Goal: Task Accomplishment & Management: Manage account settings

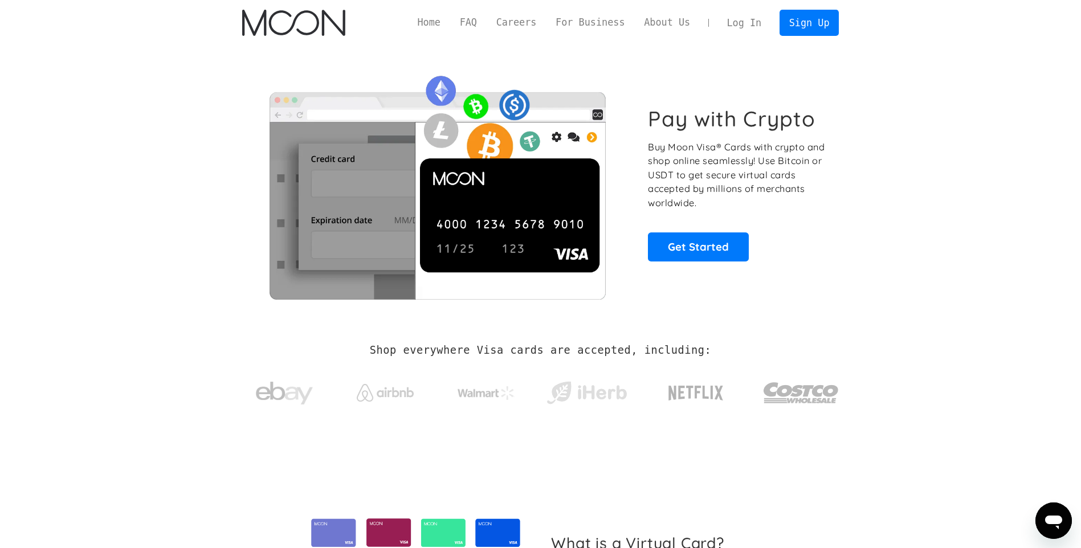
click at [746, 24] on link "Log In" at bounding box center [744, 22] width 54 height 25
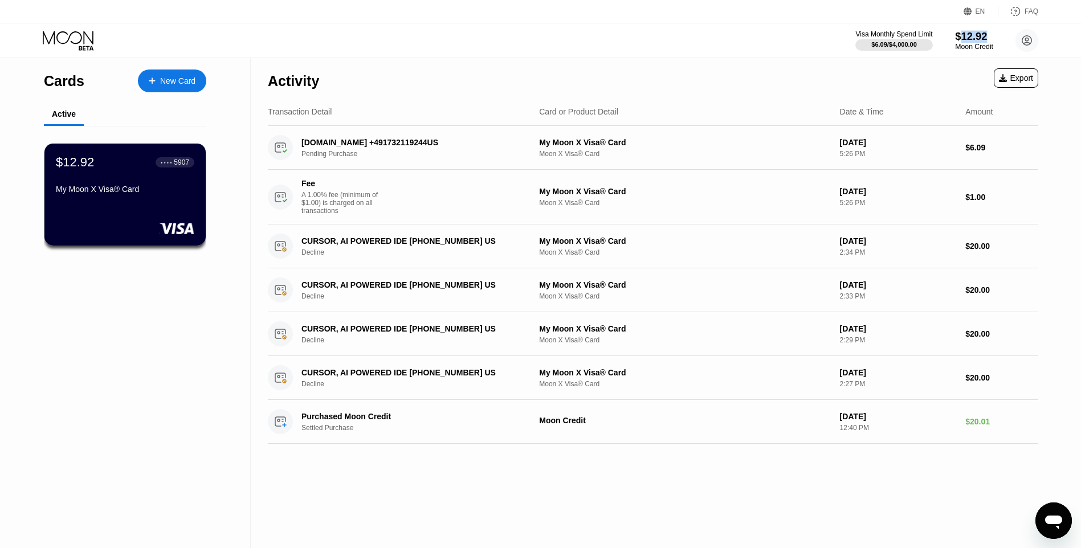
drag, startPoint x: 984, startPoint y: 39, endPoint x: 962, endPoint y: 37, distance: 22.3
click at [962, 37] on div "$12.92" at bounding box center [974, 36] width 38 height 12
click at [961, 35] on div "$12.92" at bounding box center [974, 37] width 37 height 12
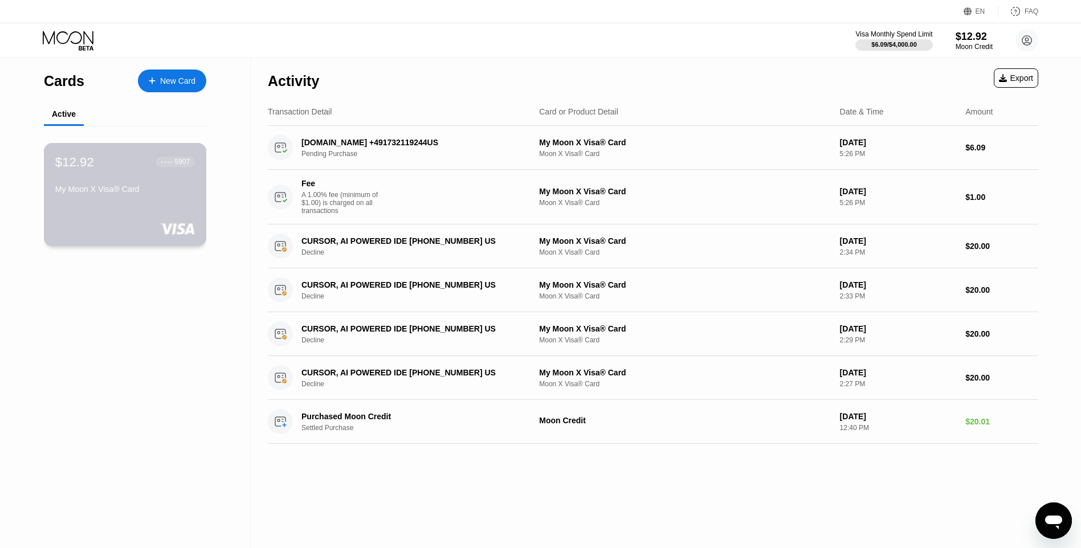
click at [172, 164] on div "● ● ● ●" at bounding box center [166, 161] width 11 height 3
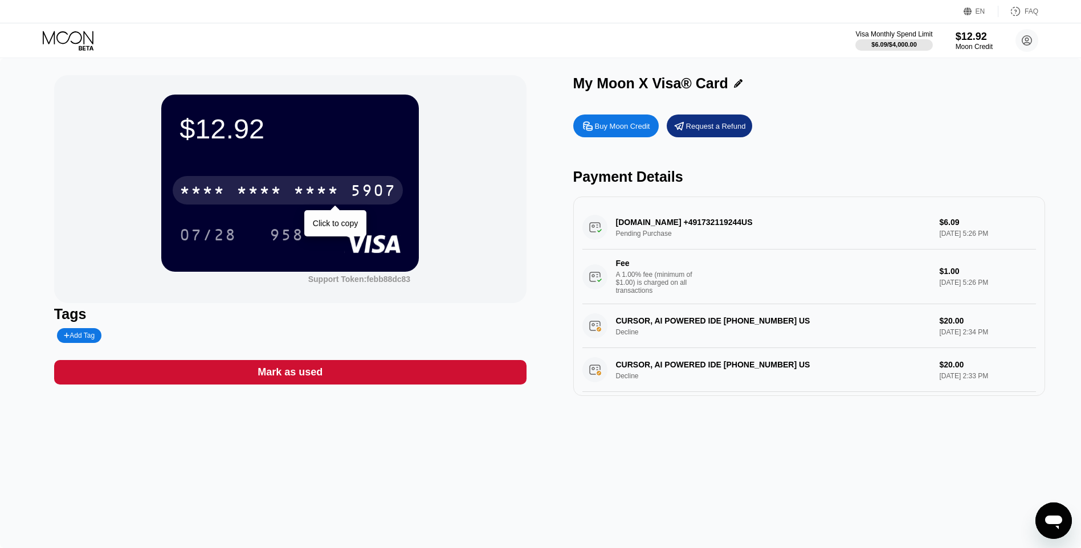
click at [280, 199] on div "* * * *" at bounding box center [259, 192] width 46 height 18
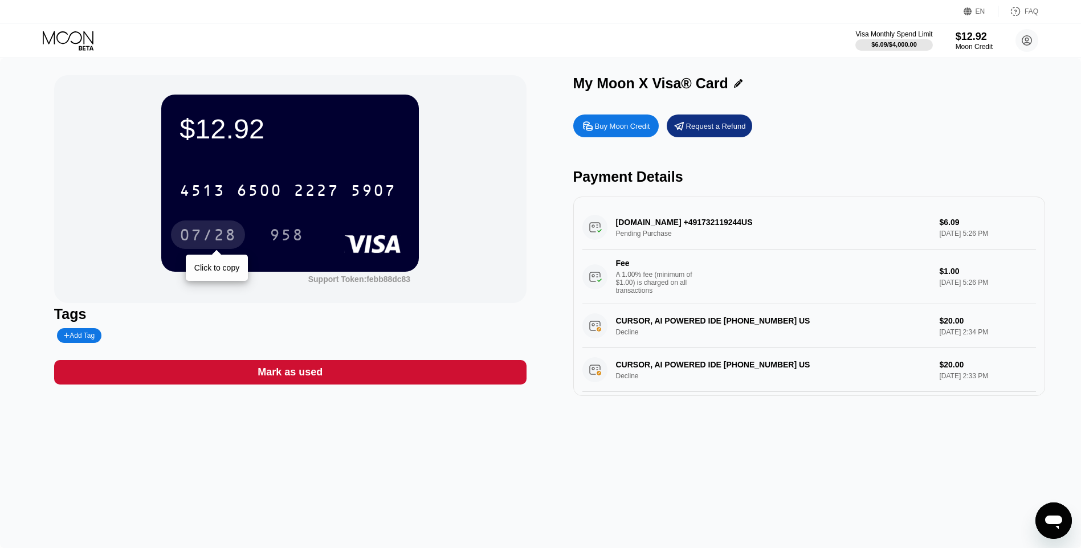
click at [195, 228] on div "07/28" at bounding box center [208, 235] width 74 height 28
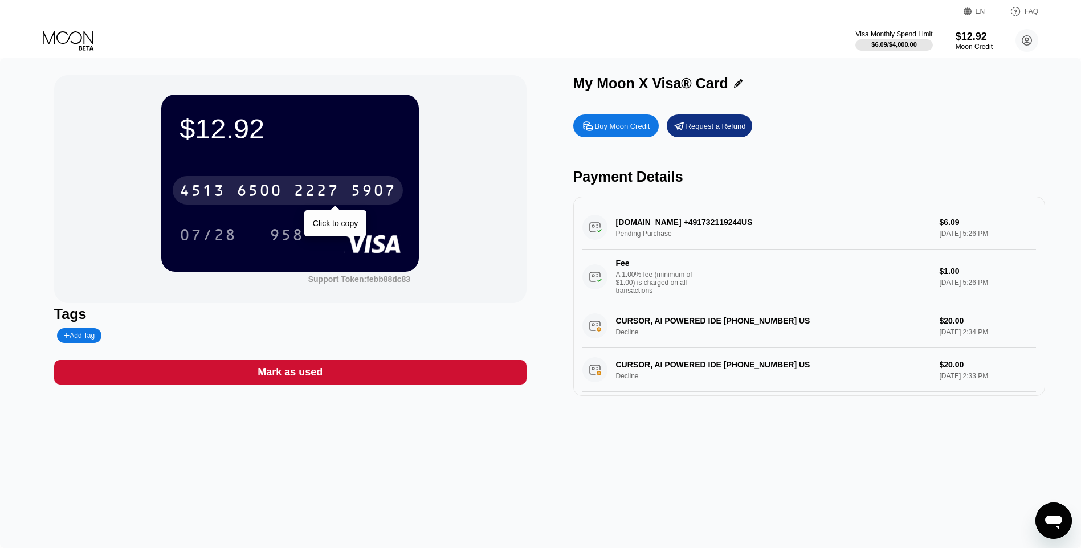
click at [313, 201] on div "2227" at bounding box center [316, 192] width 46 height 18
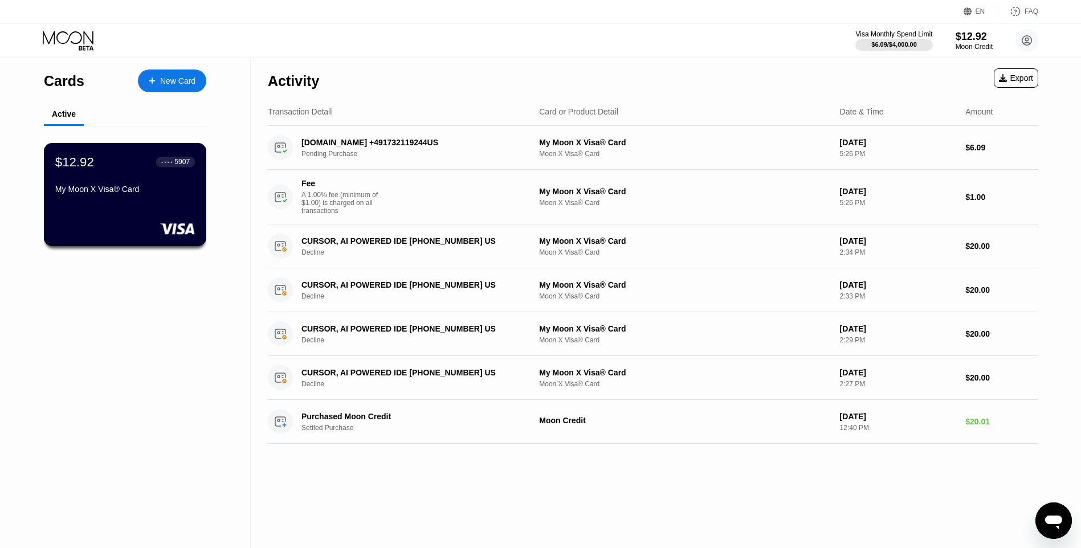
click at [165, 164] on div "● ● ● ●" at bounding box center [166, 161] width 11 height 3
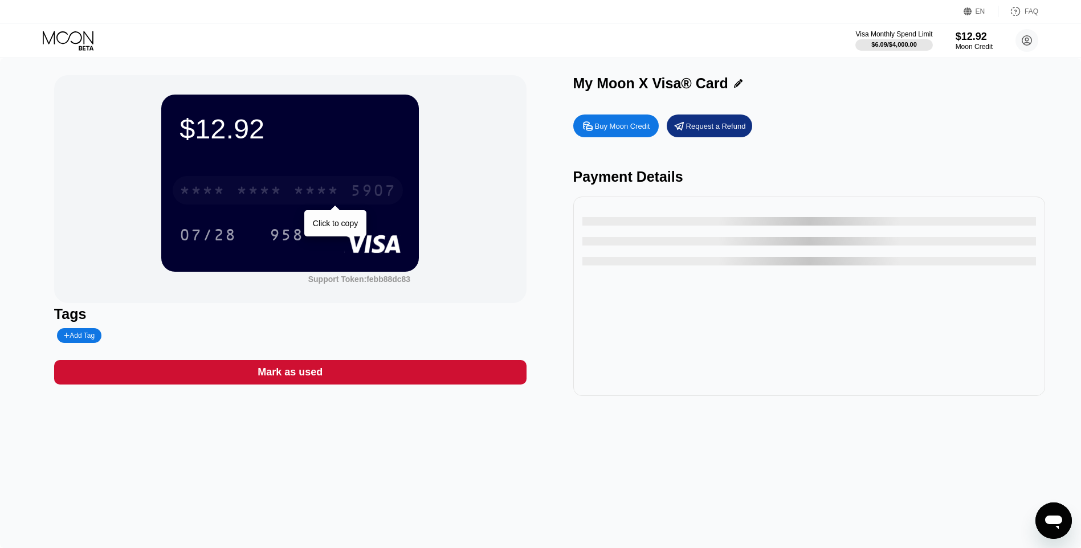
click at [288, 196] on div "* * * * * * * * * * * * 5907" at bounding box center [288, 190] width 230 height 28
